Goal: Information Seeking & Learning: Learn about a topic

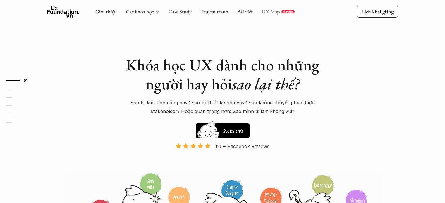
click at [267, 9] on link "UX Map" at bounding box center [270, 11] width 18 height 7
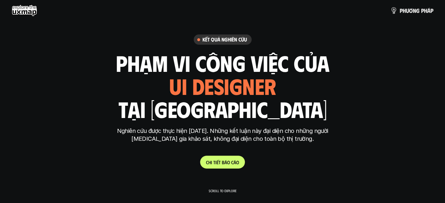
drag, startPoint x: 0, startPoint y: 0, endPoint x: 227, endPoint y: 162, distance: 278.5
click at [227, 162] on p "C h i t i ế t b á o c á o" at bounding box center [222, 163] width 33 height 6
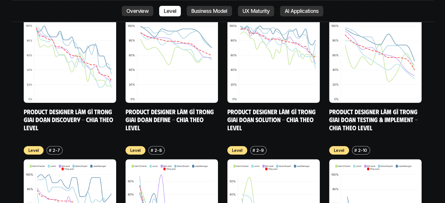
scroll to position [2536, 0]
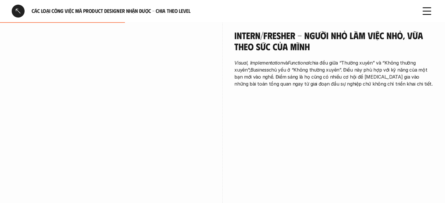
scroll to position [468, 0]
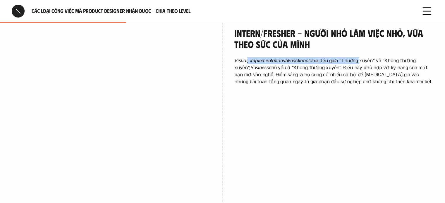
drag, startPoint x: 247, startPoint y: 52, endPoint x: 361, endPoint y: 51, distance: 114.0
click at [361, 57] on p "Visual, Implementation và Functional chia đều giữa “Thường xuyên” và “Không thư…" at bounding box center [333, 71] width 199 height 28
click at [386, 62] on p "Visual, Implementation và Functional chia đều giữa “Thường xuyên” và “Không thư…" at bounding box center [333, 71] width 199 height 28
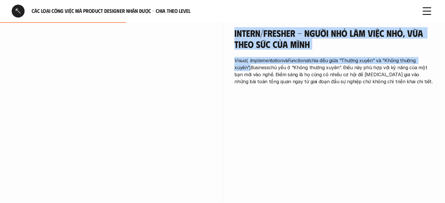
drag, startPoint x: 249, startPoint y: 60, endPoint x: 228, endPoint y: 62, distance: 21.4
click at [227, 61] on div "Intern/Fresher - Người nhỏ làm việc nhỏ, vừa theo sức của mình Visual, Implemen…" at bounding box center [222, 120] width 421 height 214
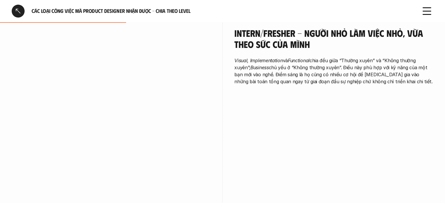
click at [251, 91] on div "Intern/Fresher - Người nhỏ làm việc nhỏ, vừa theo sức của mình Visual, Implemen…" at bounding box center [333, 58] width 199 height 90
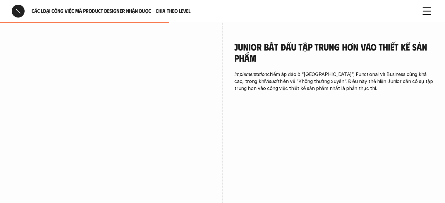
scroll to position [672, 0]
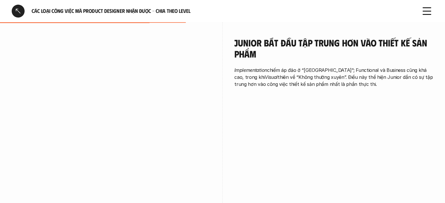
drag, startPoint x: 361, startPoint y: 69, endPoint x: 244, endPoint y: 64, distance: 117.0
click at [244, 67] on p "Implementation chiếm áp đảo ở “Thường xuyên”; Functional và Business cũng khá c…" at bounding box center [333, 77] width 199 height 21
click at [343, 75] on p "Implementation chiếm áp đảo ở “Thường xuyên”; Functional và Business cũng khá c…" at bounding box center [333, 77] width 199 height 21
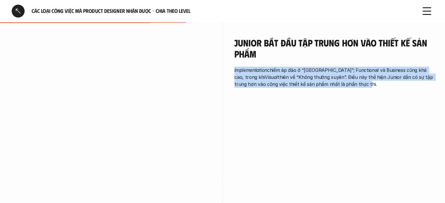
drag, startPoint x: 230, startPoint y: 61, endPoint x: 341, endPoint y: 79, distance: 112.4
click at [341, 79] on div "Junior bắt đầu tập trung hơn vào thiết kế sản phẩm Implementation chiếm áp đảo …" at bounding box center [222, 130] width 421 height 214
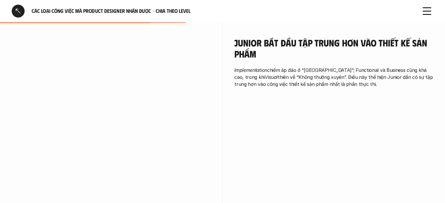
click at [351, 87] on div "Junior bắt đầu tập trung hơn vào thiết kế sản phẩm Implementation chiếm áp đảo …" at bounding box center [333, 64] width 199 height 83
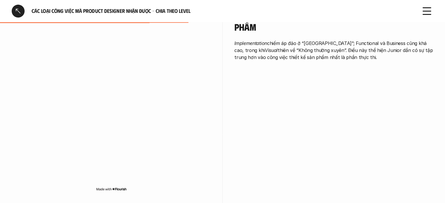
scroll to position [701, 0]
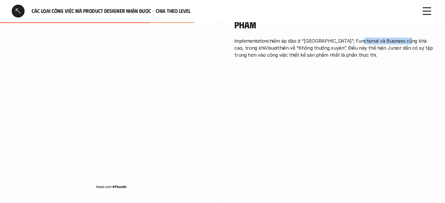
drag, startPoint x: 354, startPoint y: 33, endPoint x: 402, endPoint y: 32, distance: 47.6
click at [402, 37] on p "Implementation chiếm áp đảo ở “Thường xuyên”; Functional và Business cũng khá c…" at bounding box center [333, 47] width 199 height 21
click at [410, 55] on div "Junior bắt đầu tập trung hơn vào thiết kế sản phẩm Implementation chiếm áp đảo …" at bounding box center [333, 34] width 199 height 83
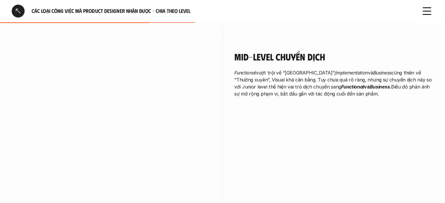
scroll to position [877, 0]
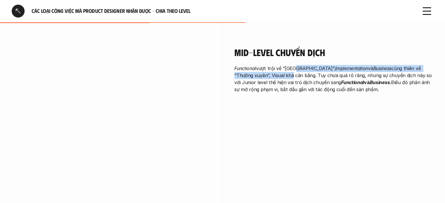
drag, startPoint x: 293, startPoint y: 59, endPoint x: 270, endPoint y: 66, distance: 24.0
click at [270, 66] on p "Functional vượt trội về “Thường xuyên”; Implementation và Business cũng thiên v…" at bounding box center [333, 79] width 199 height 28
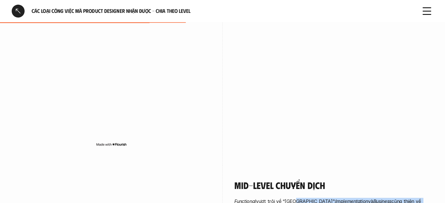
scroll to position [848, 0]
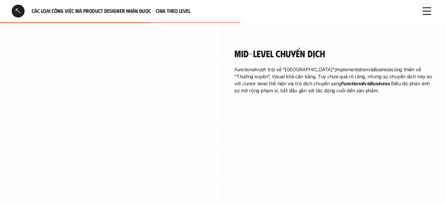
scroll to position [877, 0]
